Goal: Task Accomplishment & Management: Manage account settings

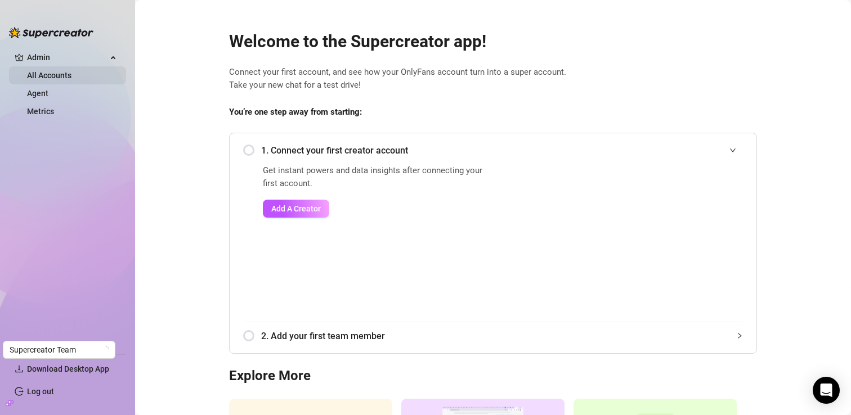
drag, startPoint x: 0, startPoint y: 0, endPoint x: 79, endPoint y: 73, distance: 107.5
click at [71, 73] on link "All Accounts" at bounding box center [49, 75] width 44 height 9
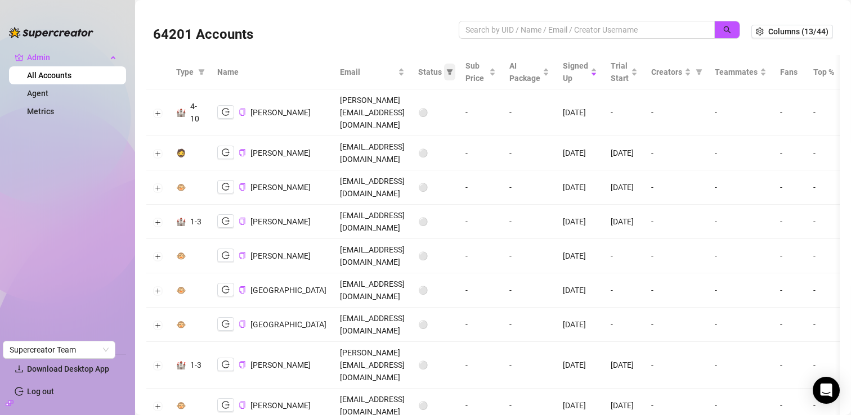
drag, startPoint x: 523, startPoint y: 79, endPoint x: 544, endPoint y: 73, distance: 22.4
click at [453, 73] on icon "filter" at bounding box center [449, 72] width 7 height 7
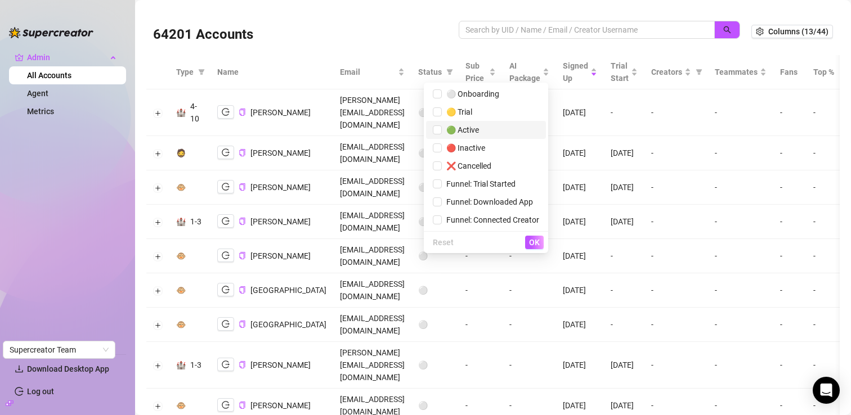
drag, startPoint x: 544, startPoint y: 73, endPoint x: 472, endPoint y: 132, distance: 93.6
click at [472, 132] on span "🟢 Active" at bounding box center [460, 129] width 37 height 9
checkbox input "true"
click at [530, 242] on span "OK" at bounding box center [534, 242] width 11 height 9
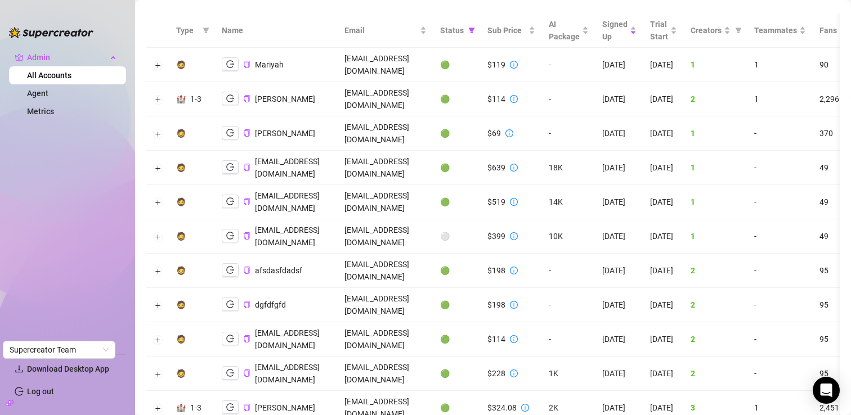
scroll to position [50, 0]
